Goal: Task Accomplishment & Management: Manage account settings

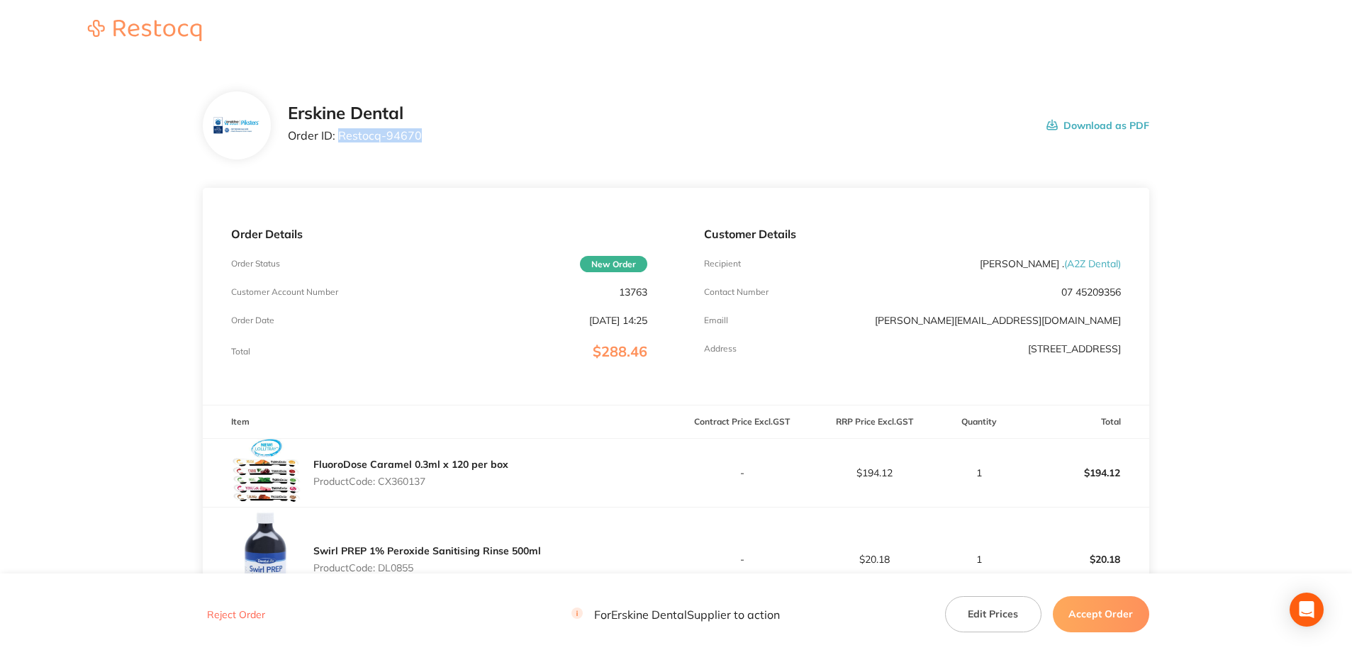
drag, startPoint x: 423, startPoint y: 139, endPoint x: 339, endPoint y: 145, distance: 84.6
click at [339, 145] on div "[PERSON_NAME] Dental Order ID: Restocq- 94670 Download as PDF" at bounding box center [719, 126] width 862 height 44
copy p "Restocq- 94670"
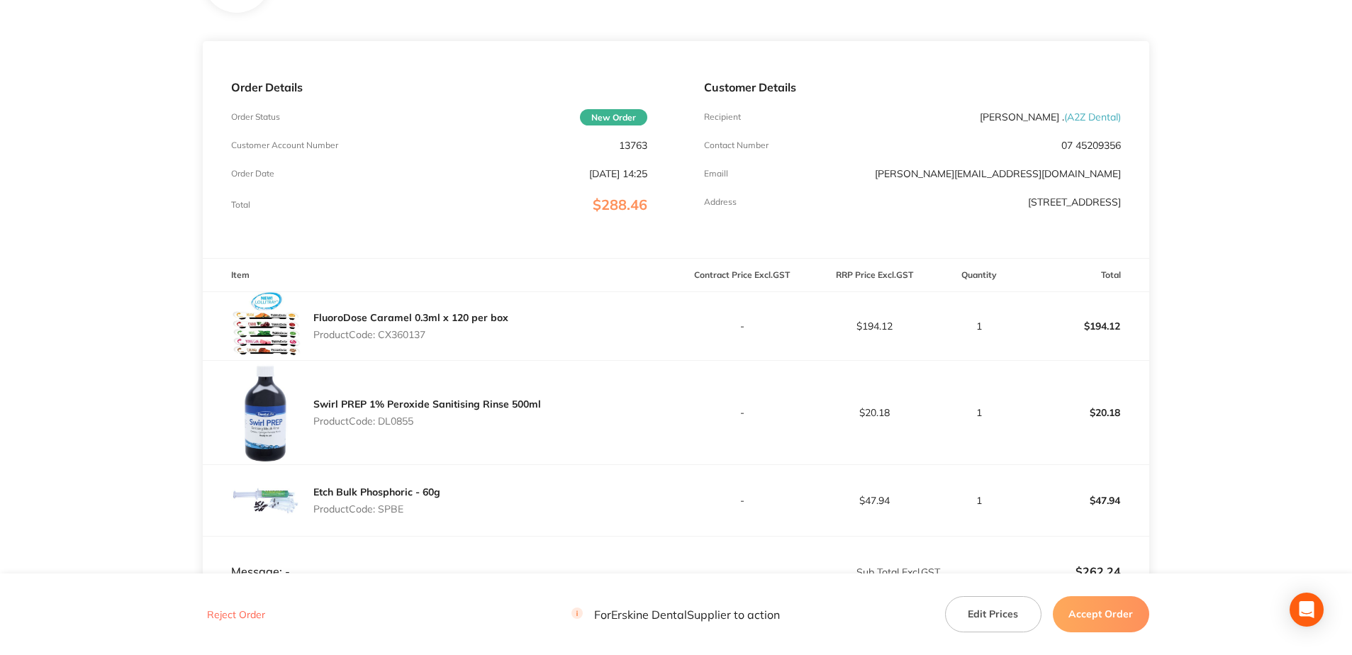
scroll to position [162, 0]
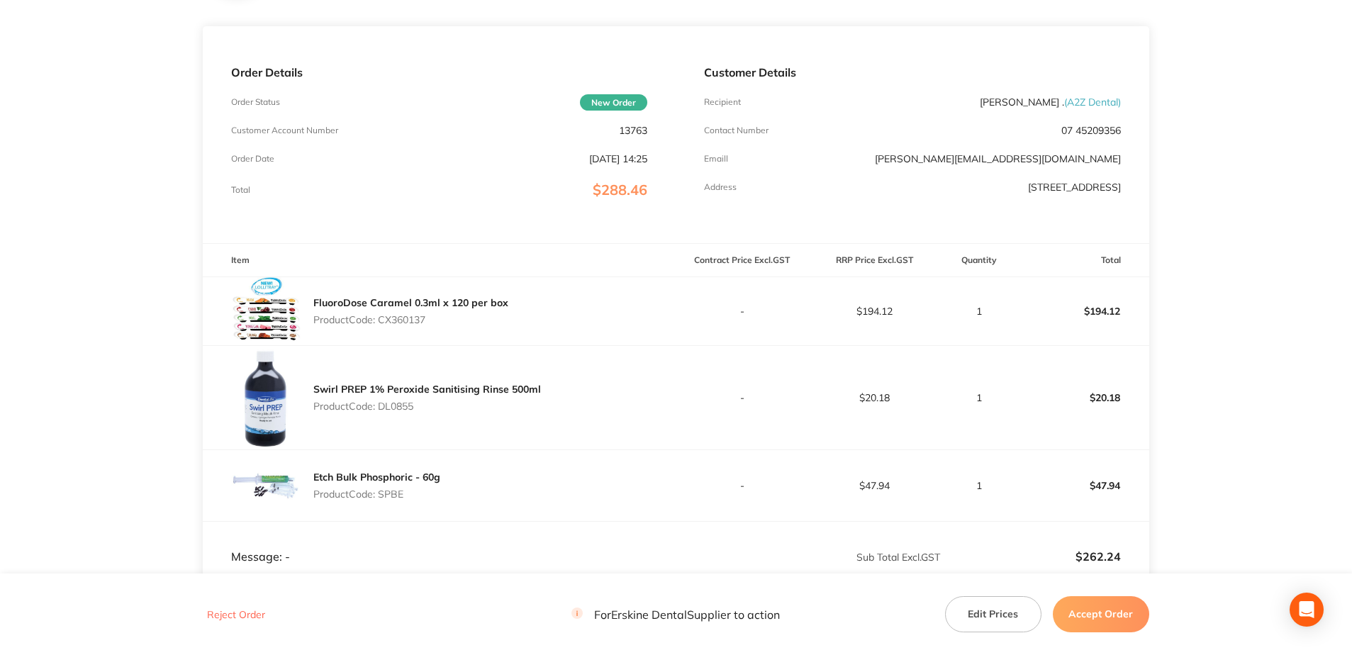
click at [1230, 618] on footer "Reject Order For [PERSON_NAME] Dental Supplier to action Edit Prices Accept Ord…" at bounding box center [676, 615] width 1352 height 82
click at [1191, 362] on main "[PERSON_NAME] Dental Order ID: Restocq- 94670 Download as PDF Order Details Ord…" at bounding box center [676, 343] width 1352 height 884
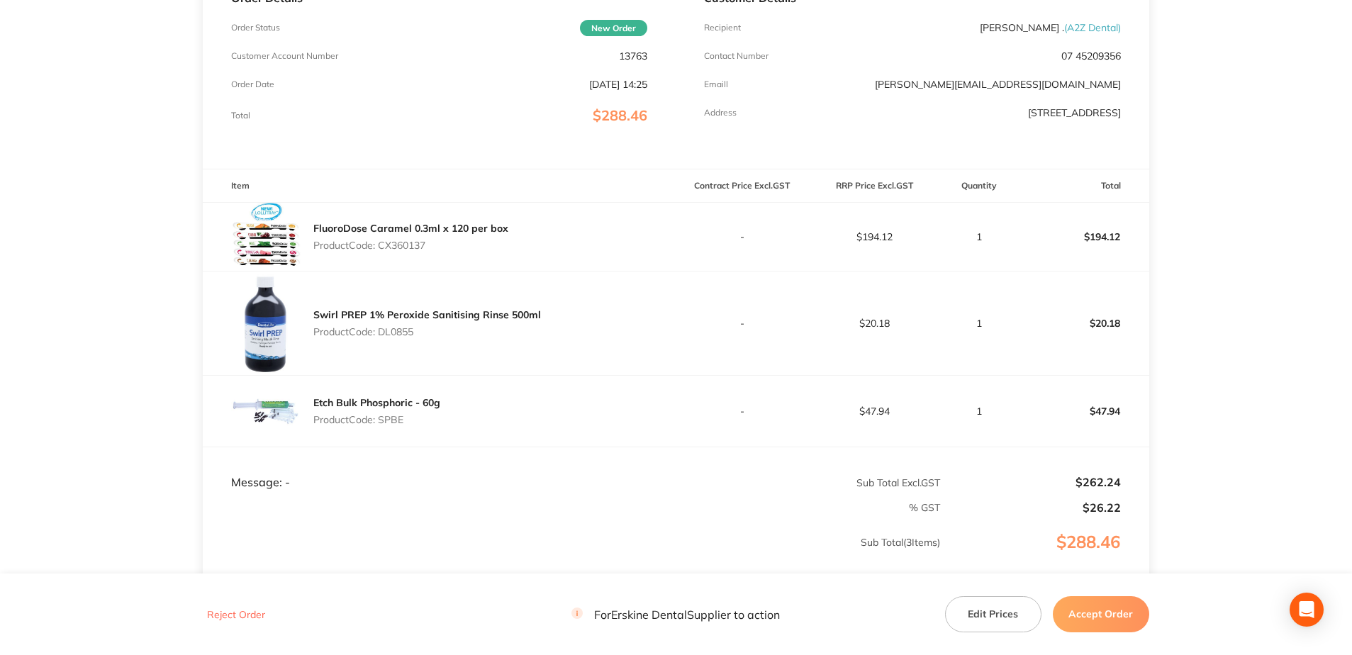
scroll to position [233, 0]
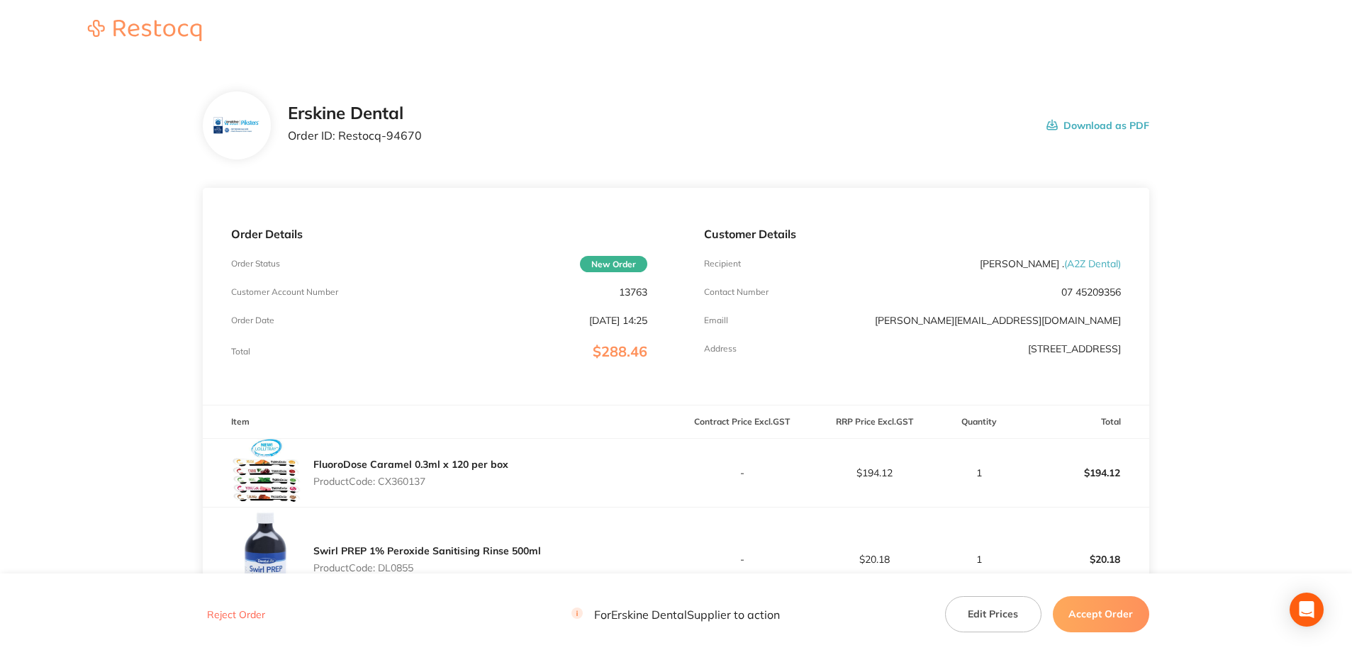
click at [1104, 624] on button "Accept Order" at bounding box center [1101, 613] width 96 height 35
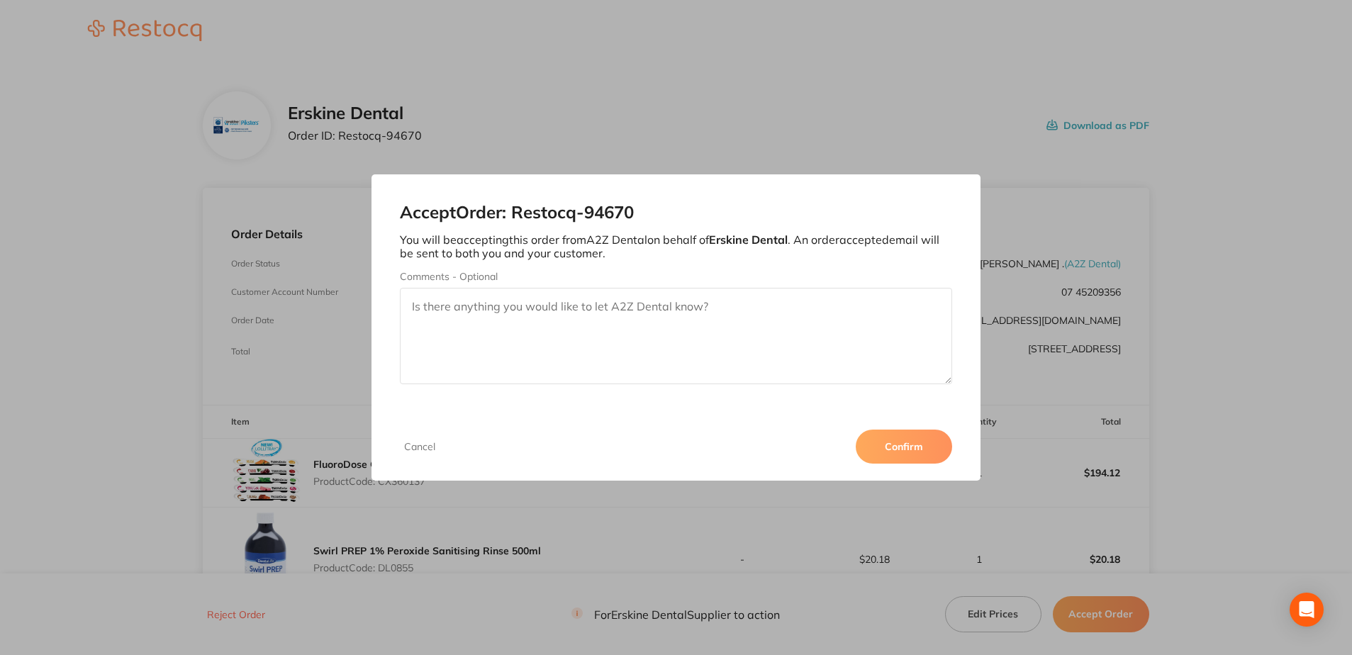
click at [428, 309] on textarea "Comments - Optional" at bounding box center [676, 336] width 552 height 96
click at [686, 309] on textarea "the SPBE, Bulk Etch is no longer available and" at bounding box center [676, 336] width 552 height 96
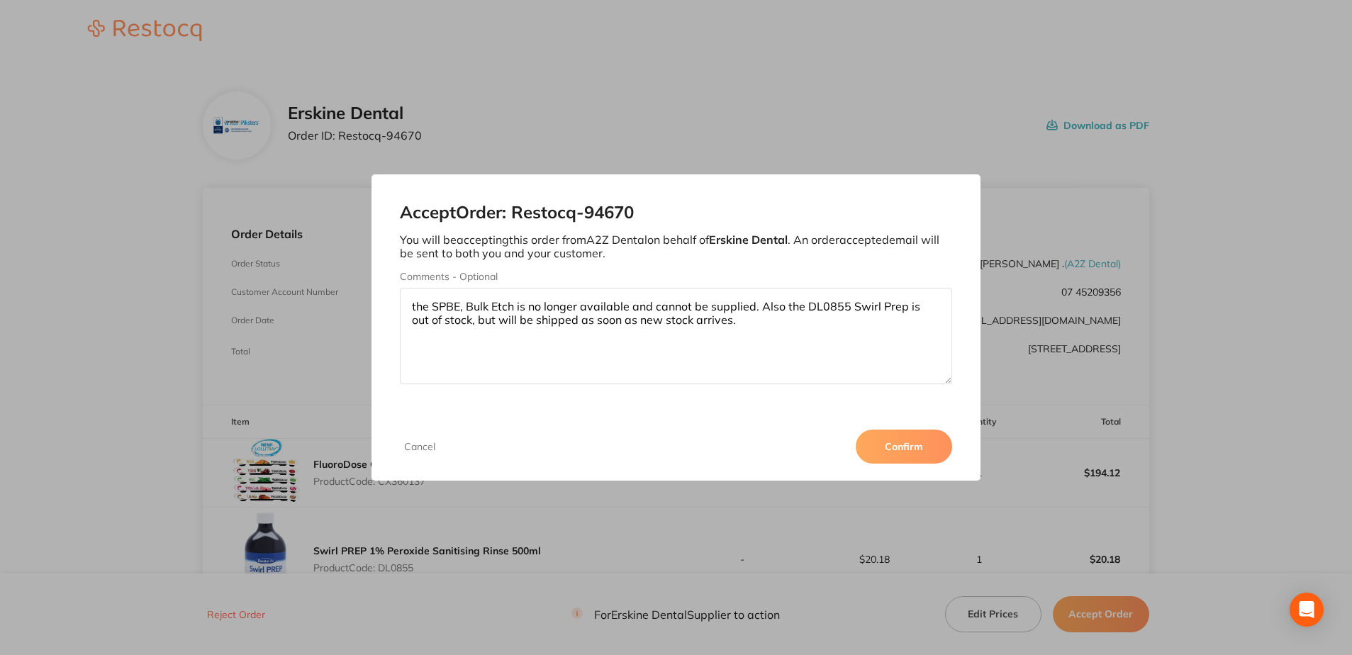
type textarea "the SPBE, Bulk Etch is no longer available and cannot be supplied. Also the DL0…"
click at [917, 442] on button "Confirm" at bounding box center [904, 447] width 96 height 34
